Goal: Task Accomplishment & Management: Complete application form

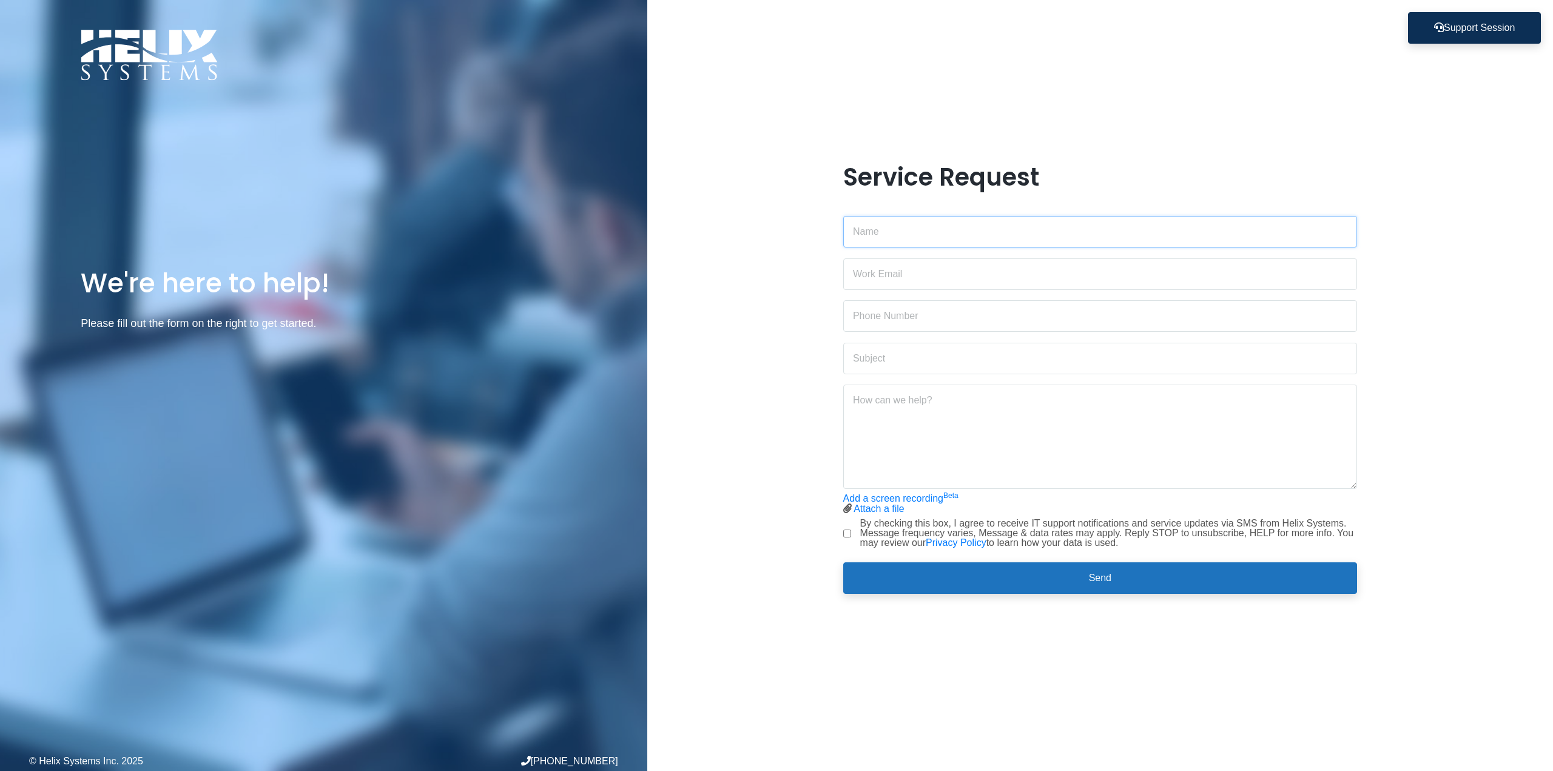
click at [919, 245] on input "text" at bounding box center [1100, 232] width 515 height 32
type input "Sahra Berkane"
type input "[EMAIL_ADDRESS][DOMAIN_NAME]"
type input "6467628342"
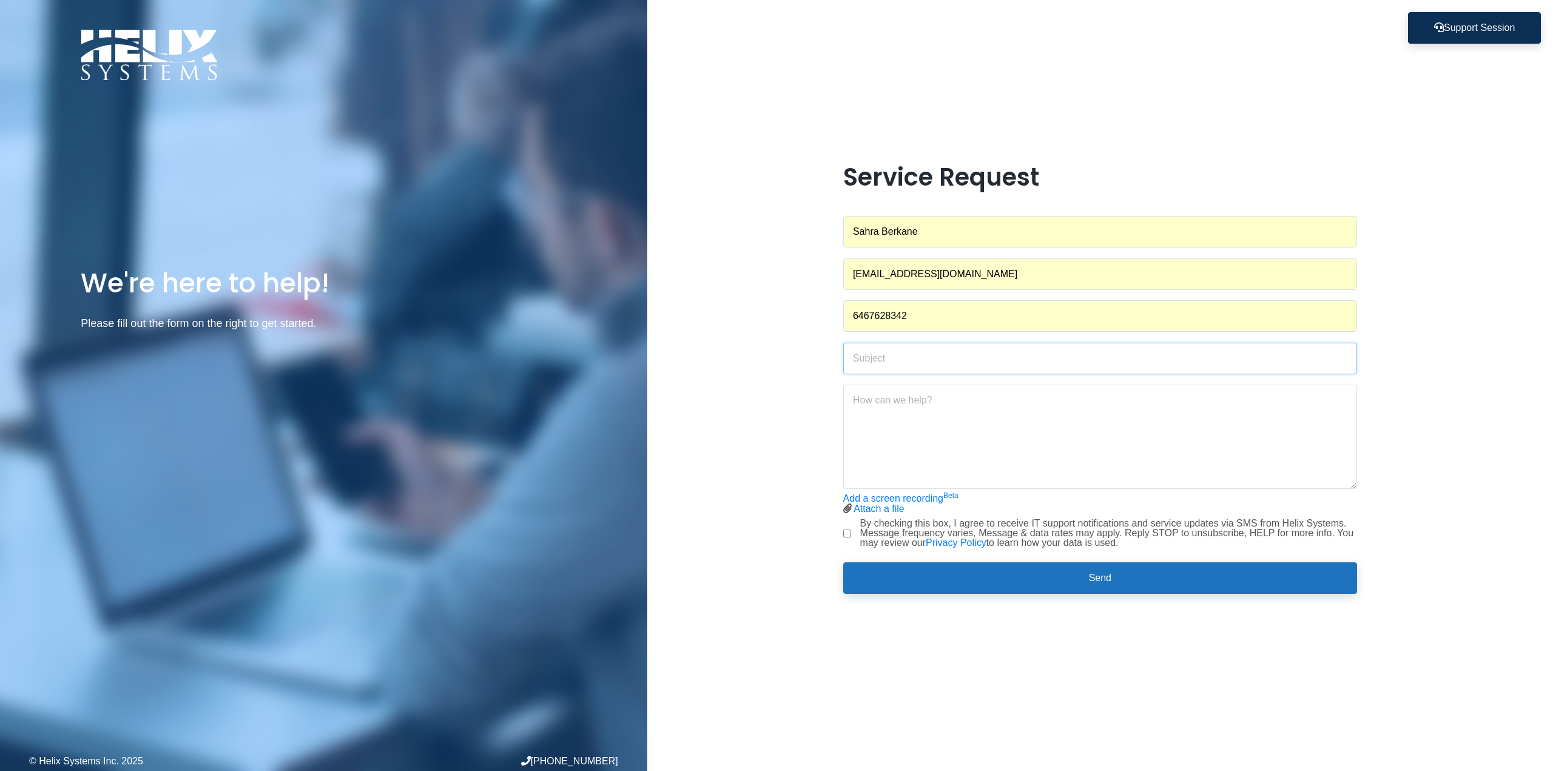
click at [923, 367] on input "text" at bounding box center [1100, 359] width 515 height 32
type input "E"
type input "Issue to connect to my Workspace SAP B1"
click at [985, 450] on textarea "Hi, My computer restarted" at bounding box center [1100, 437] width 515 height 104
type textarea "Hi, My computer restarted and now i have an issue to reconnect to my workspace …"
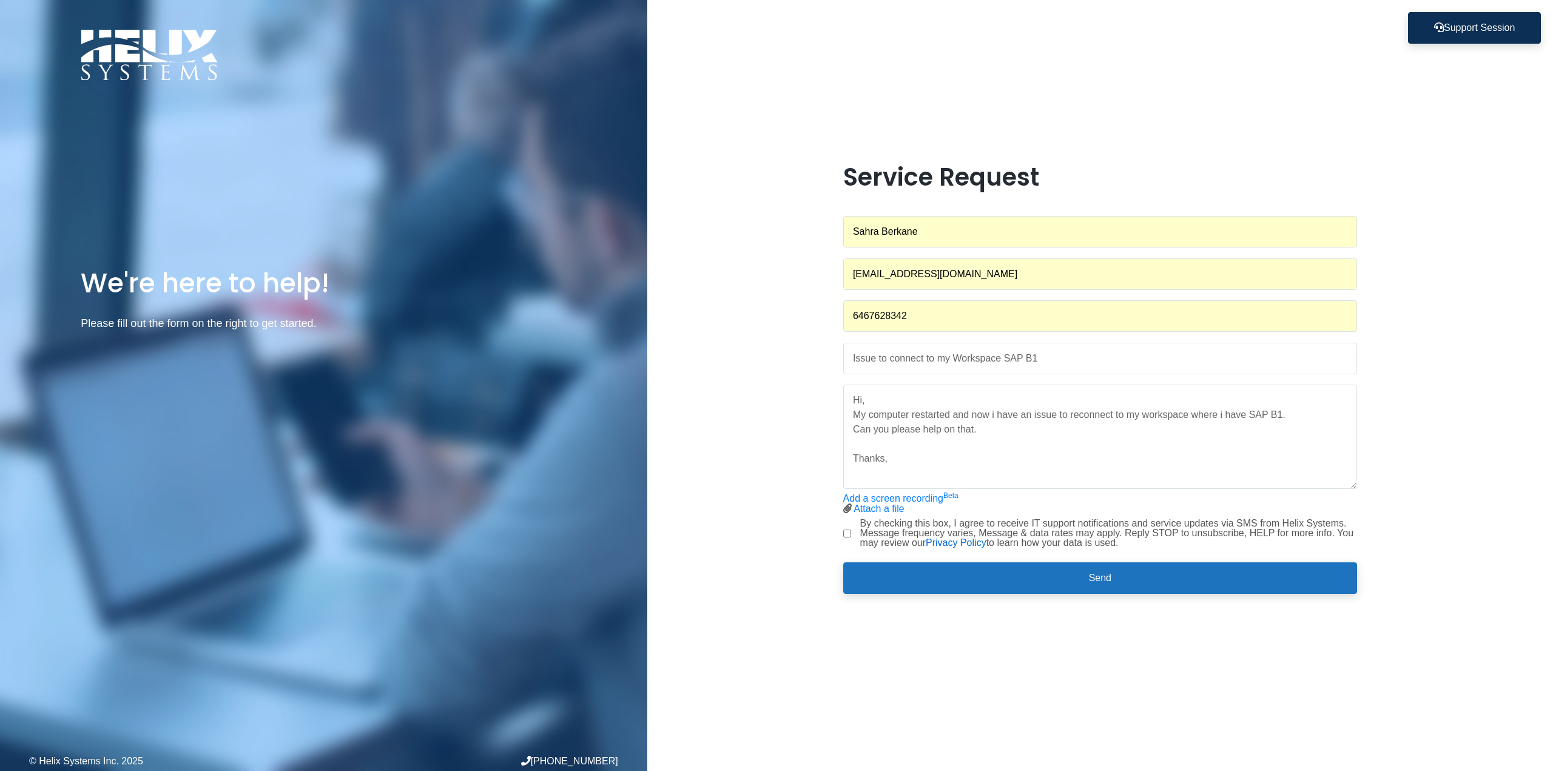
click at [962, 543] on link "Privacy Policy" at bounding box center [956, 543] width 61 height 10
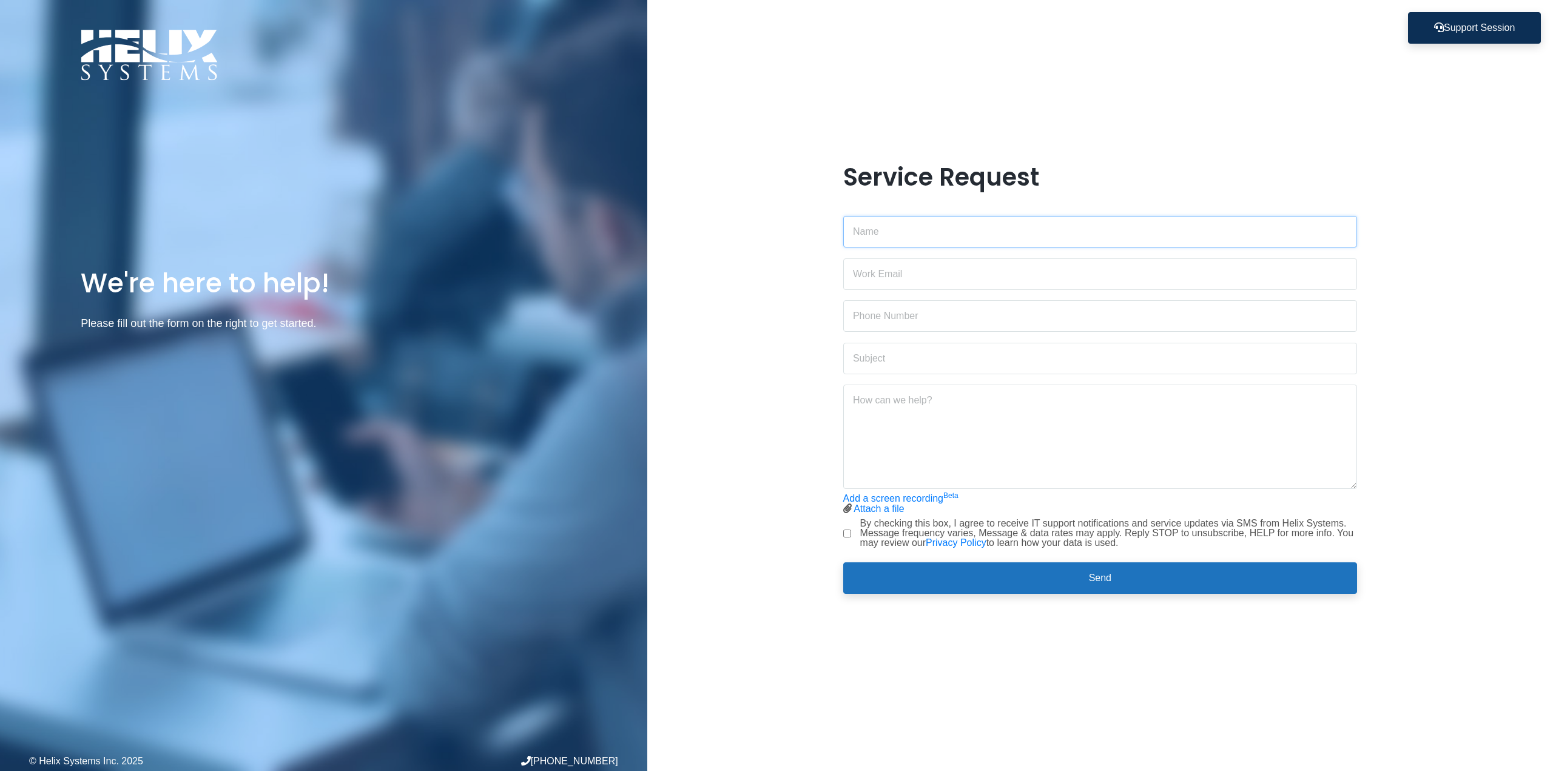
click at [916, 221] on input "text" at bounding box center [1100, 232] width 515 height 32
type input "Sahra Berkane"
type input "[EMAIL_ADDRESS][DOMAIN_NAME]"
type input "6467628342"
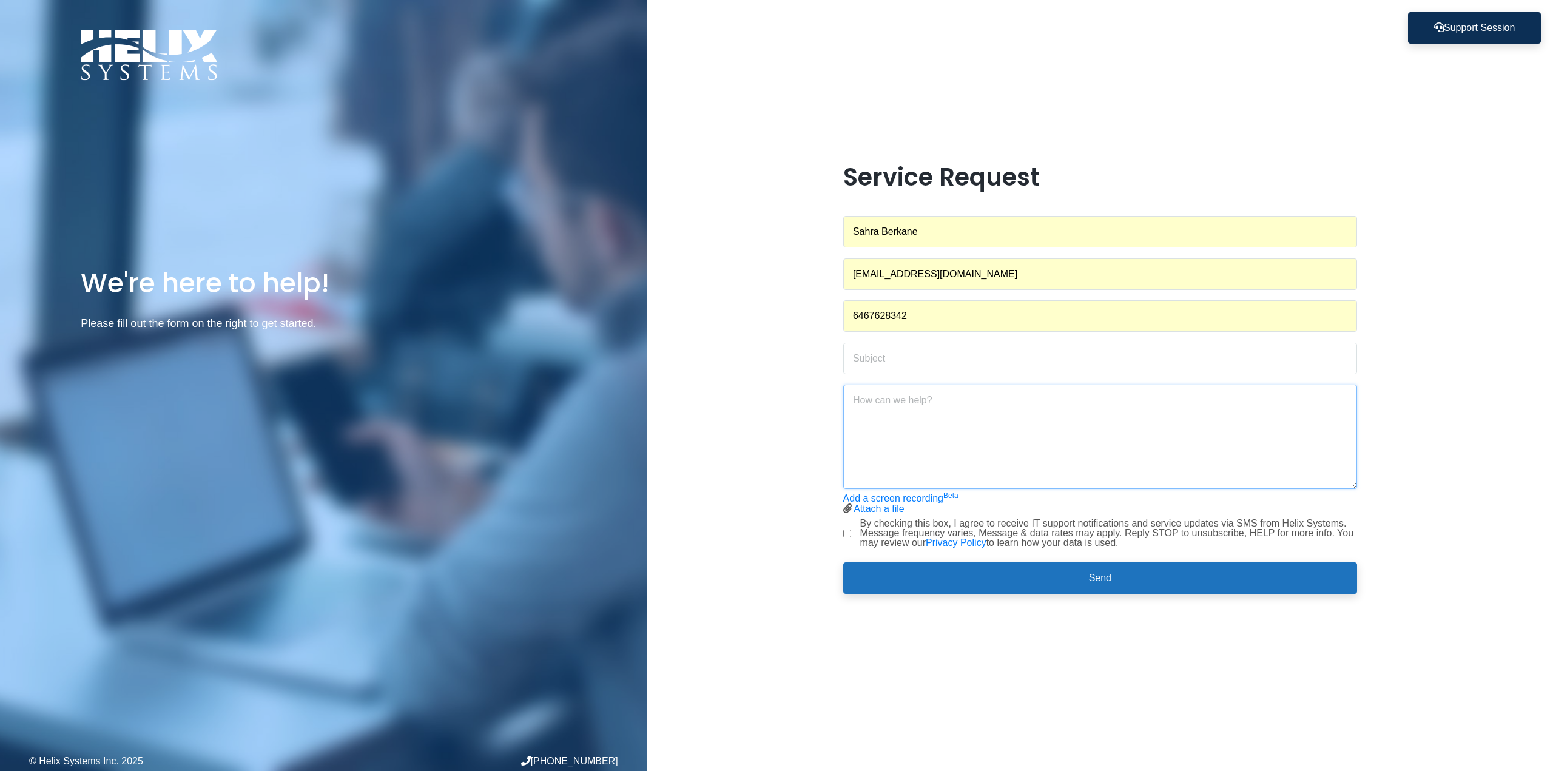
click at [934, 432] on textarea at bounding box center [1100, 437] width 515 height 104
click at [921, 347] on input "text" at bounding box center [1100, 359] width 515 height 32
click at [965, 367] on input "SAP B1 issue" at bounding box center [1100, 359] width 515 height 32
type input "SAP B1 issue to connect"
type textarea "M"
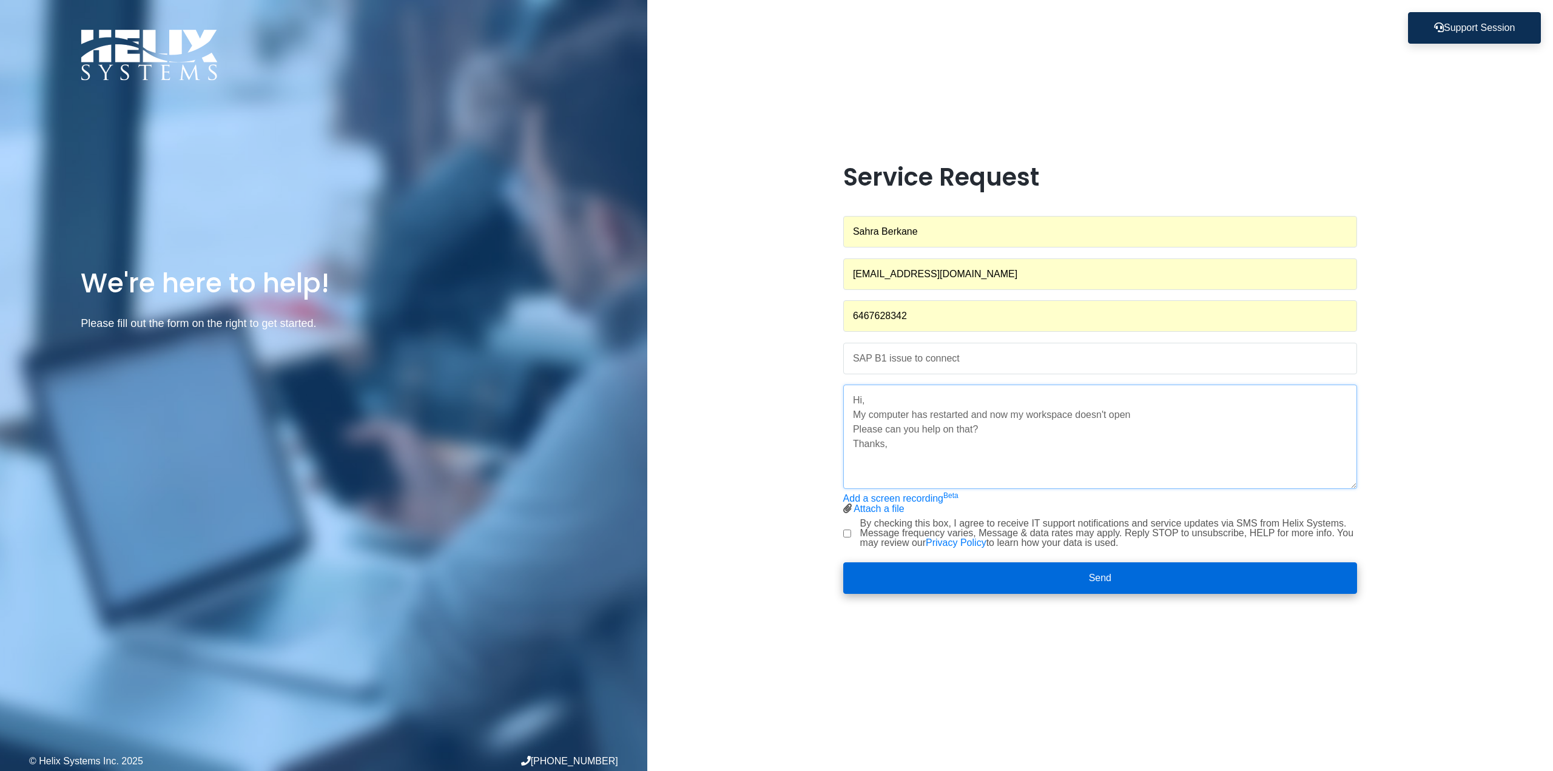
type textarea "Hi, My computer has restarted and now my workspace doesn't open Please can you …"
click at [1044, 571] on button "Send" at bounding box center [1100, 579] width 515 height 32
